Goal: Transaction & Acquisition: Subscribe to service/newsletter

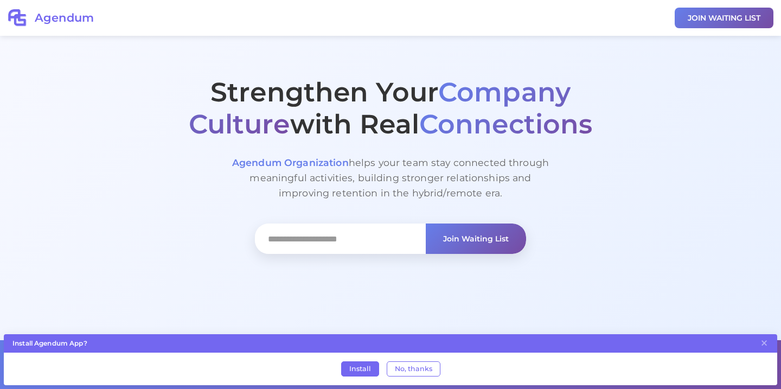
scroll to position [48, 0]
click at [351, 238] on input "text" at bounding box center [340, 239] width 171 height 30
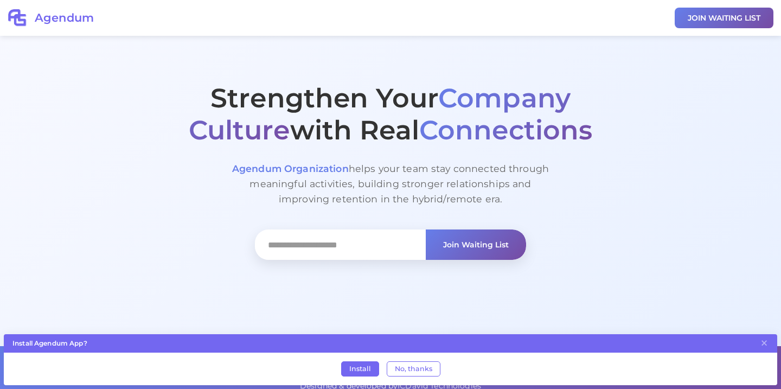
click at [517, 277] on section "Strengthen Your Company Culture with Real Connections Agendum Organization help…" at bounding box center [390, 151] width 781 height 389
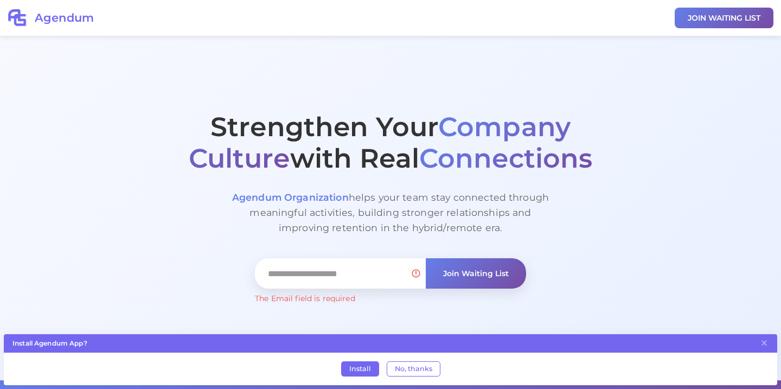
scroll to position [0, 0]
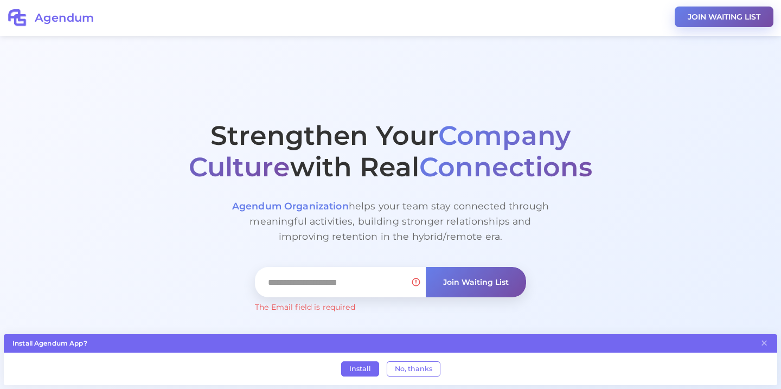
click at [716, 15] on button "JOIN WAITING LIST" at bounding box center [724, 17] width 99 height 21
click at [312, 207] on span "Agendum Organization" at bounding box center [290, 205] width 117 height 11
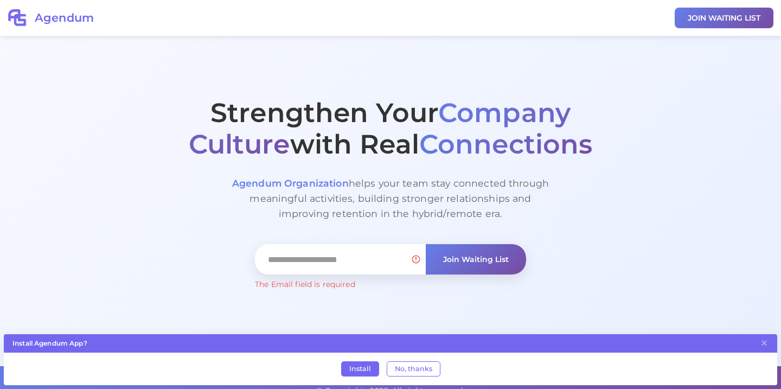
scroll to position [30, 0]
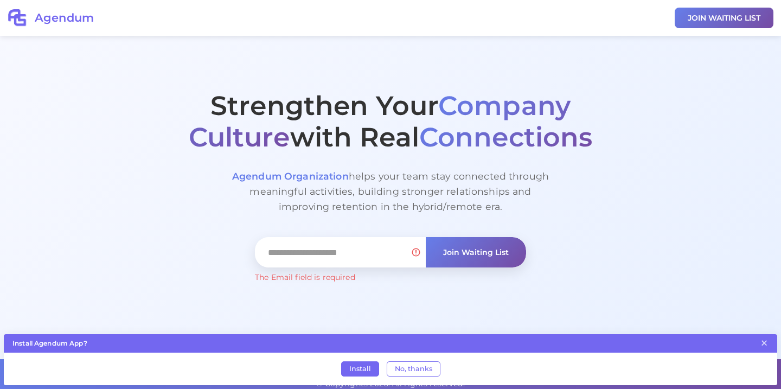
click at [768, 344] on button "×" at bounding box center [764, 342] width 9 height 15
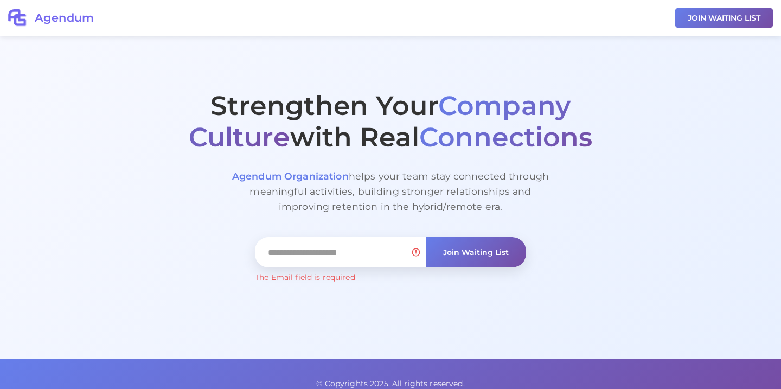
scroll to position [65, 0]
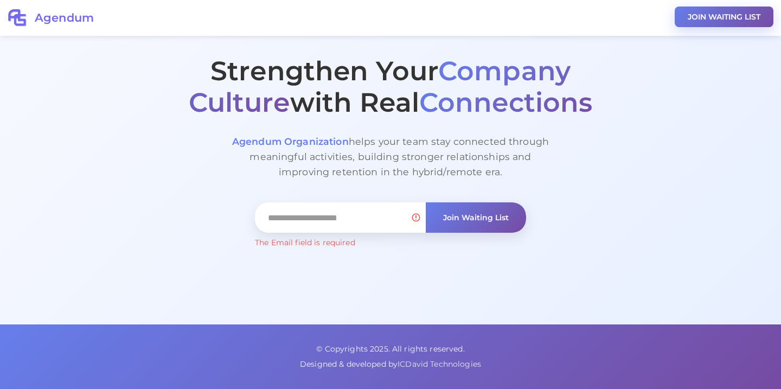
click at [708, 22] on button "JOIN WAITING LIST" at bounding box center [724, 17] width 99 height 21
click at [474, 163] on p "Agendum Organization helps your team stay connected through meaningful activiti…" at bounding box center [391, 157] width 326 height 46
click at [360, 211] on input "text" at bounding box center [340, 217] width 171 height 30
click at [418, 218] on input "text" at bounding box center [340, 217] width 171 height 30
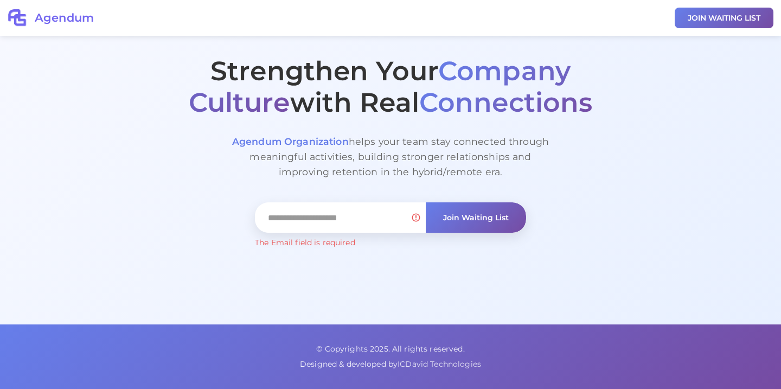
click at [424, 192] on div "Strengthen Your Company Culture with Real Connections Agendum Organization help…" at bounding box center [390, 151] width 521 height 193
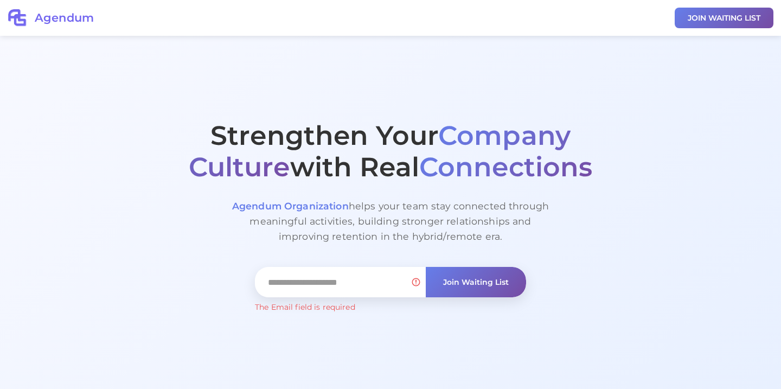
click at [41, 21] on h2 "Agendum" at bounding box center [64, 18] width 59 height 14
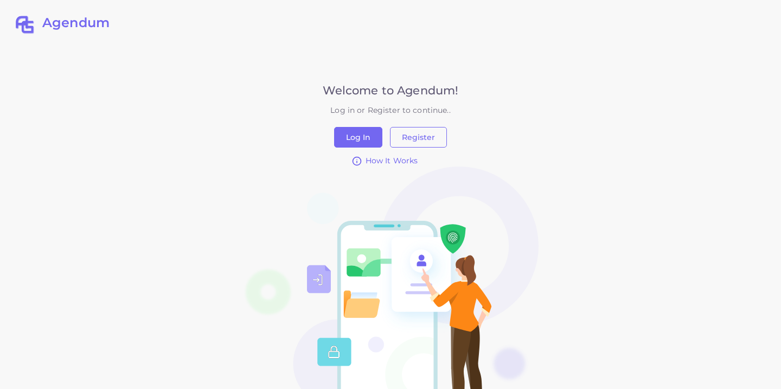
click at [390, 162] on span "How It Works" at bounding box center [392, 160] width 53 height 11
